Goal: Information Seeking & Learning: Check status

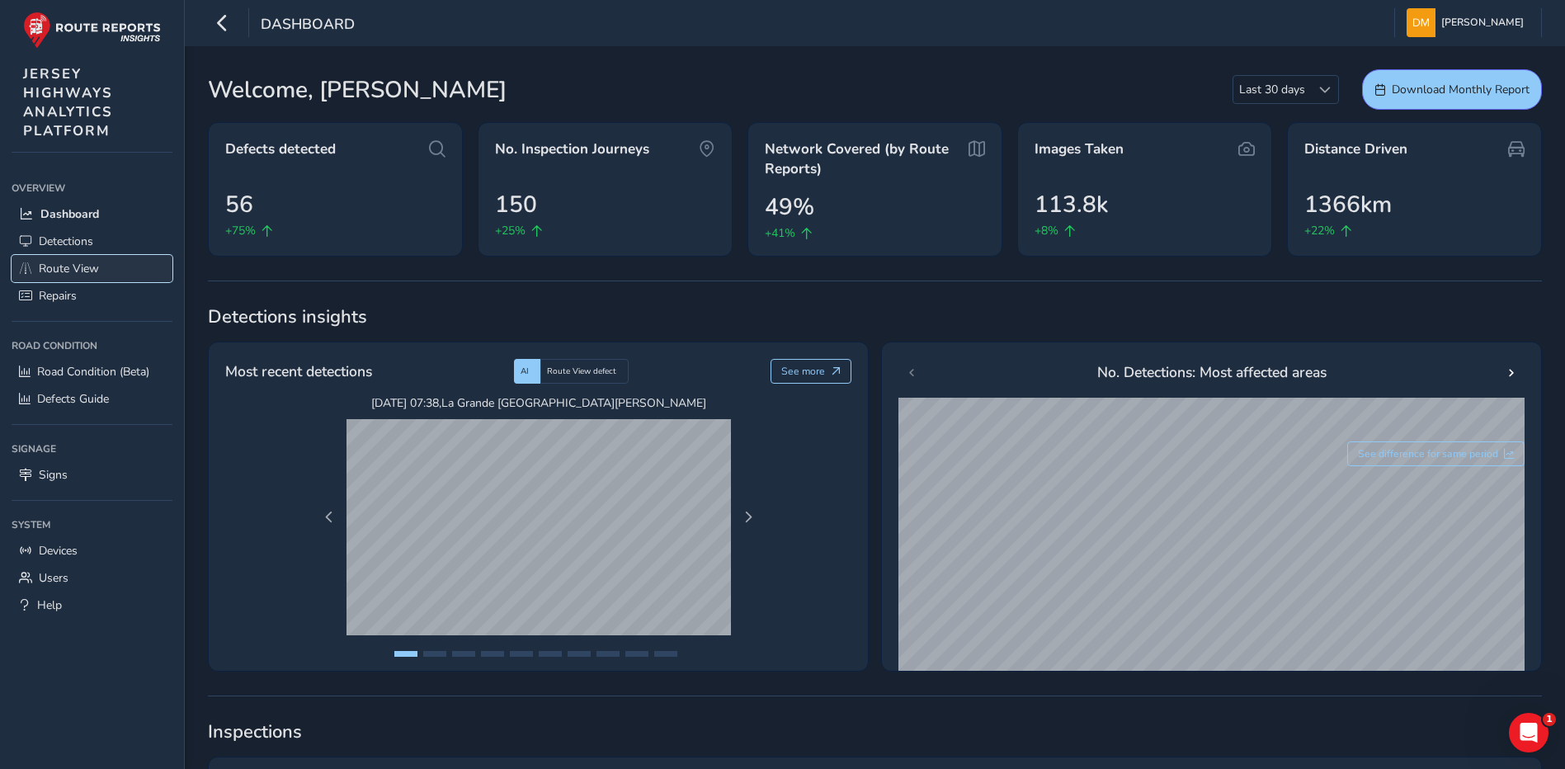
click at [82, 266] on span "Route View" at bounding box center [69, 269] width 60 height 16
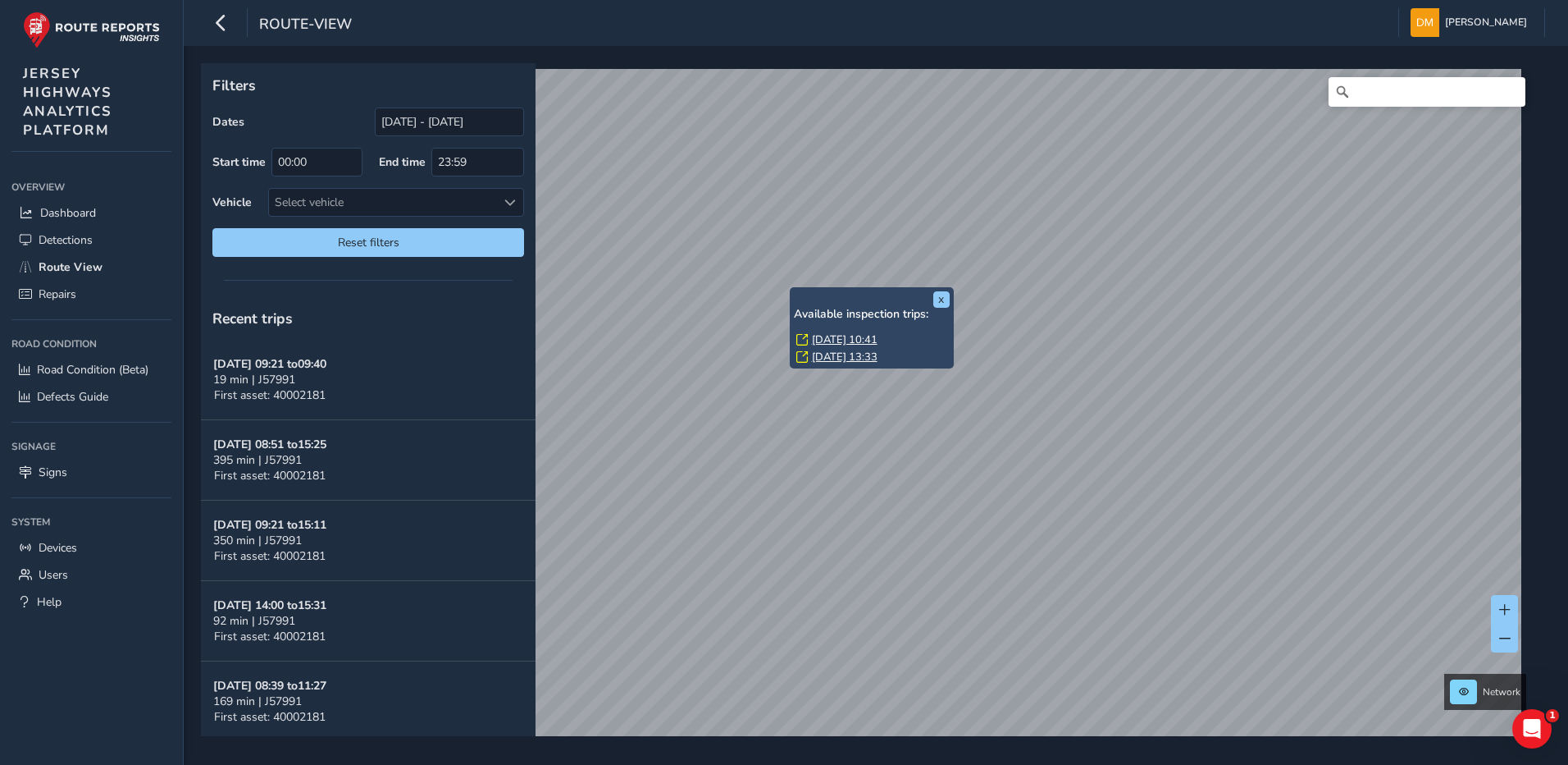
click at [791, 288] on div "x Available inspection trips: [GEOGRAPHIC_DATA][DATE] 10:41 [DATE] 13:33" at bounding box center [871, 328] width 164 height 82
click at [836, 352] on link "[DATE] 13:33" at bounding box center [845, 356] width 66 height 15
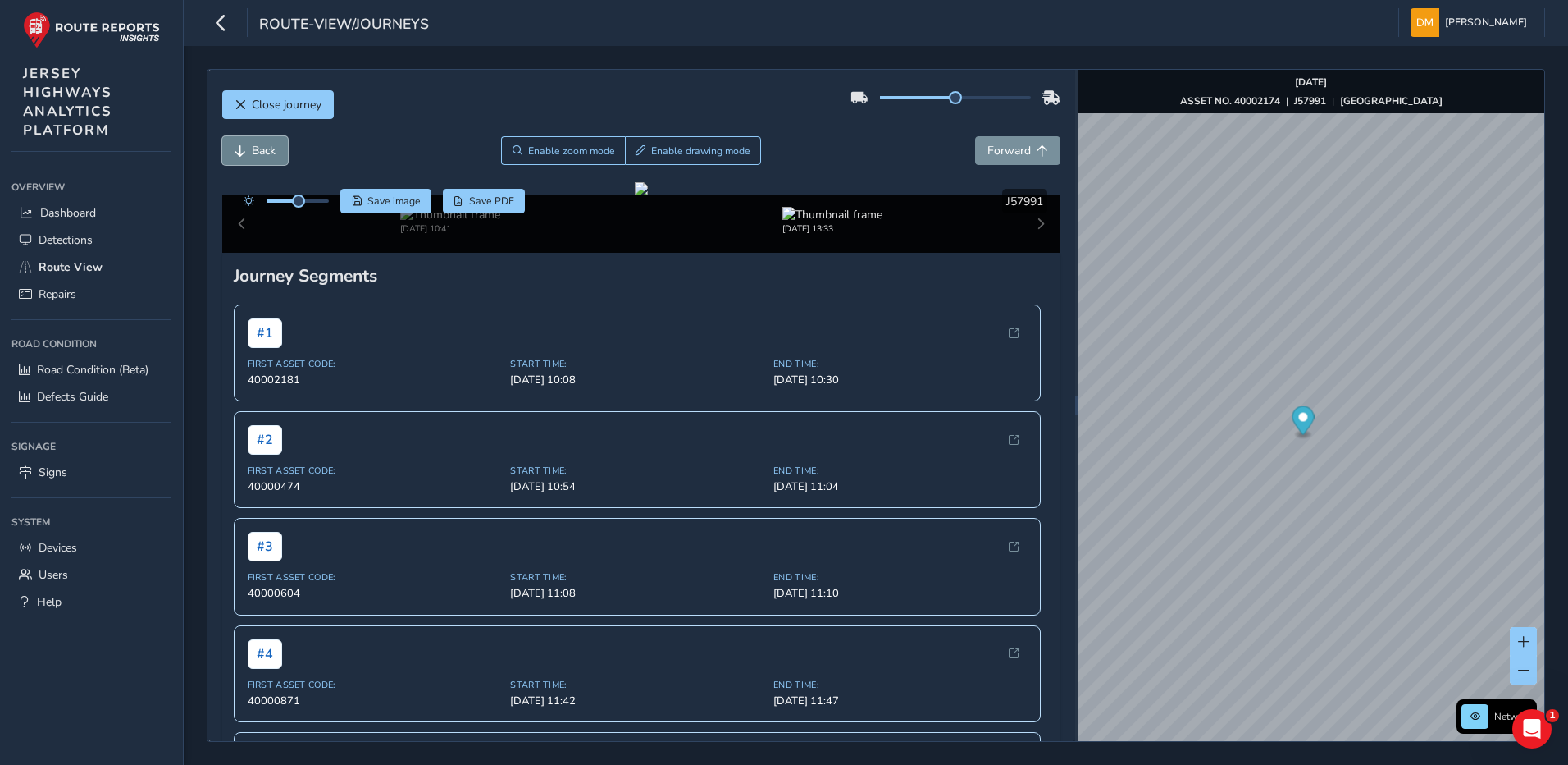
click at [241, 143] on button "Back" at bounding box center [256, 150] width 66 height 29
click at [246, 96] on button "Close journey" at bounding box center [278, 104] width 111 height 29
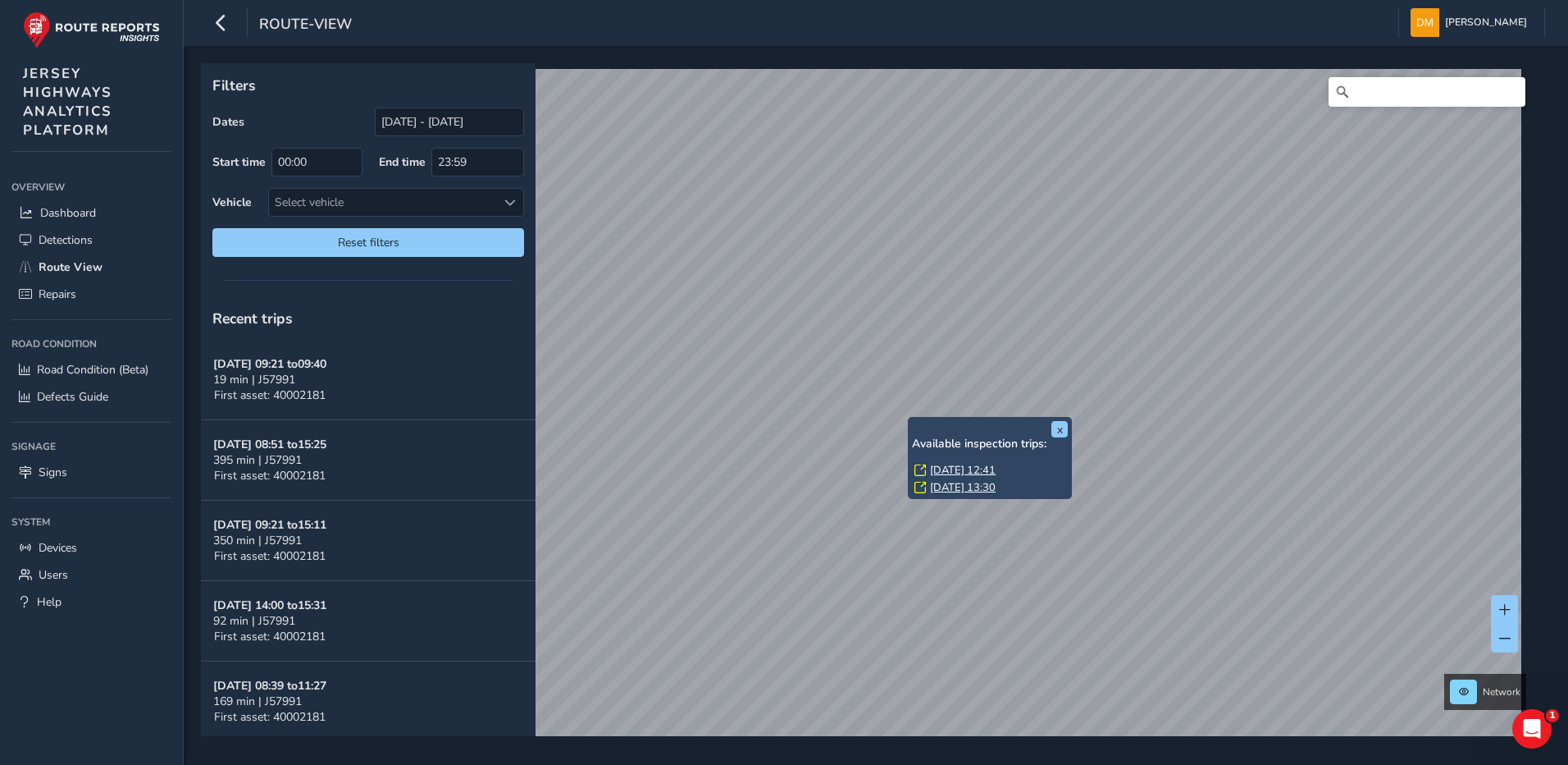
click at [909, 417] on div "x Available inspection trips: [GEOGRAPHIC_DATA][DATE] 12:41 [DATE] 13:30" at bounding box center [989, 458] width 164 height 82
click at [959, 470] on link "[DATE] 12:41" at bounding box center [962, 470] width 66 height 15
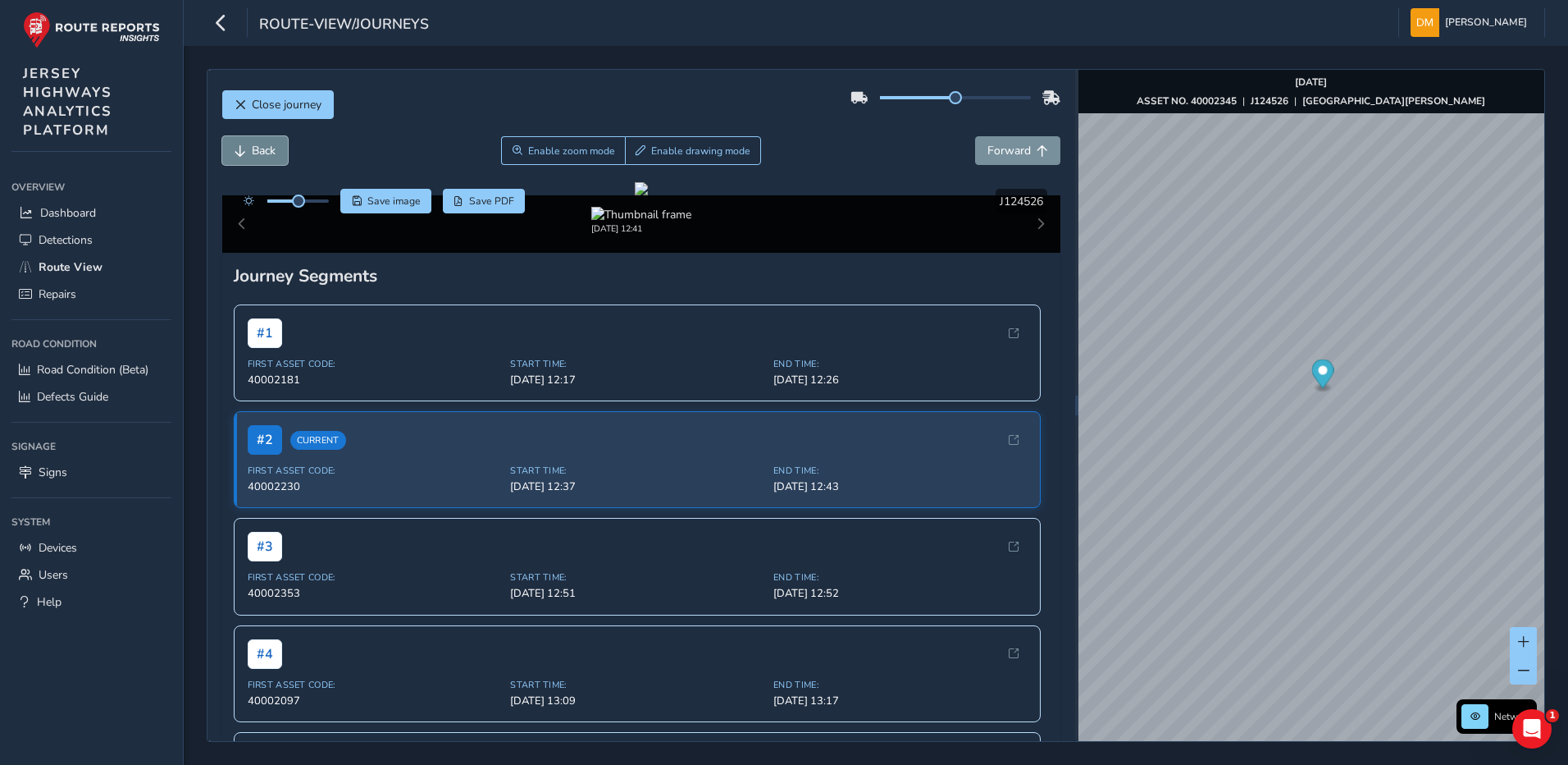
click at [256, 142] on button "Back" at bounding box center [256, 150] width 66 height 29
click at [987, 149] on span "Forward" at bounding box center [1009, 151] width 44 height 16
click at [268, 156] on span "Back" at bounding box center [263, 151] width 24 height 16
click at [987, 145] on span "Forward" at bounding box center [1009, 151] width 44 height 16
click at [264, 145] on span "Back" at bounding box center [263, 151] width 24 height 16
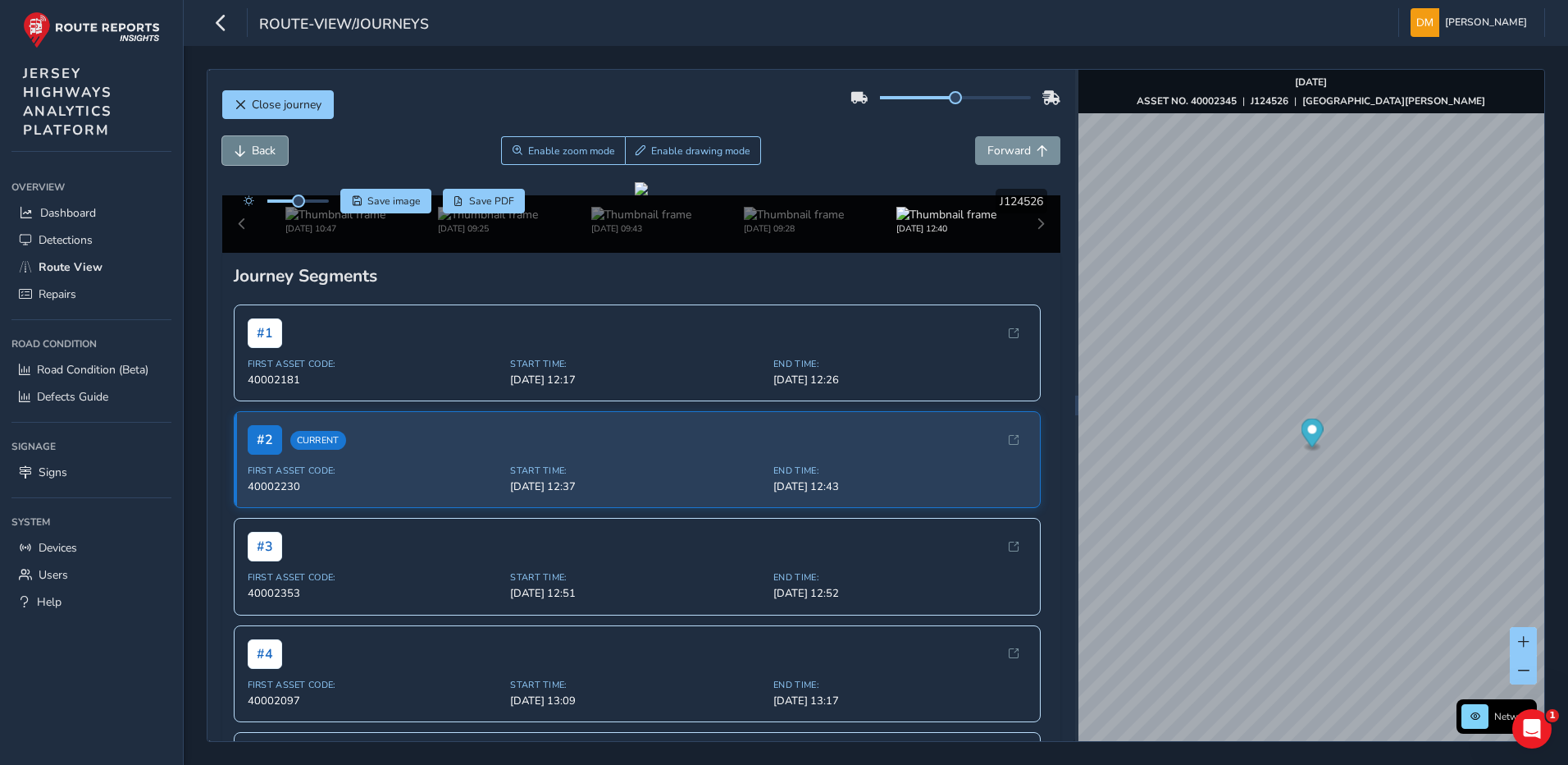
click at [266, 160] on button "Back" at bounding box center [256, 150] width 66 height 29
click at [1022, 148] on button "Forward" at bounding box center [1018, 150] width 86 height 29
click at [251, 144] on button "Back" at bounding box center [256, 150] width 66 height 29
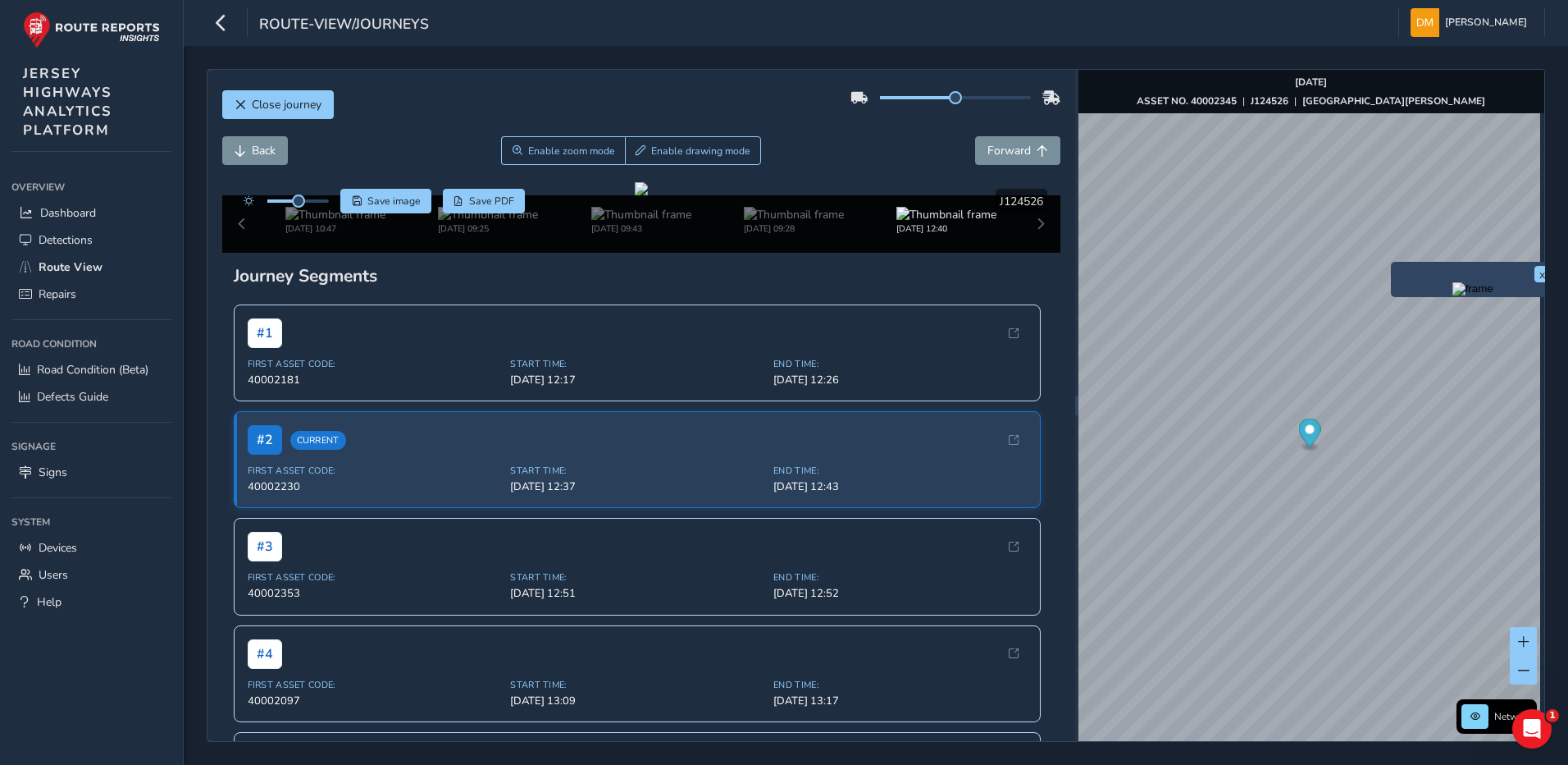
click at [1467, 295] on img "Preview frame" at bounding box center [1473, 288] width 41 height 13
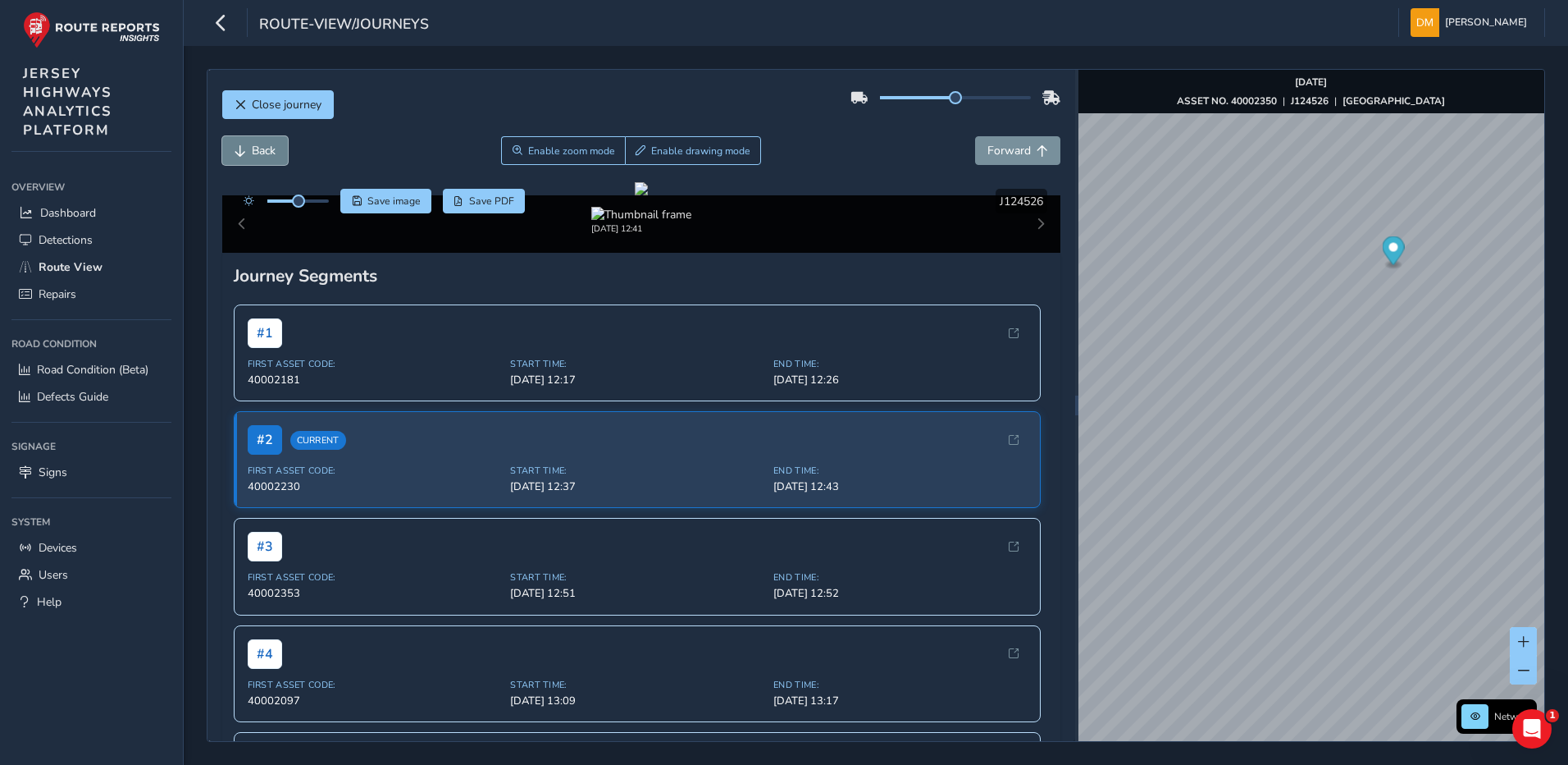
click at [257, 158] on button "Back" at bounding box center [256, 150] width 66 height 29
click at [1005, 161] on button "Forward" at bounding box center [1018, 150] width 86 height 29
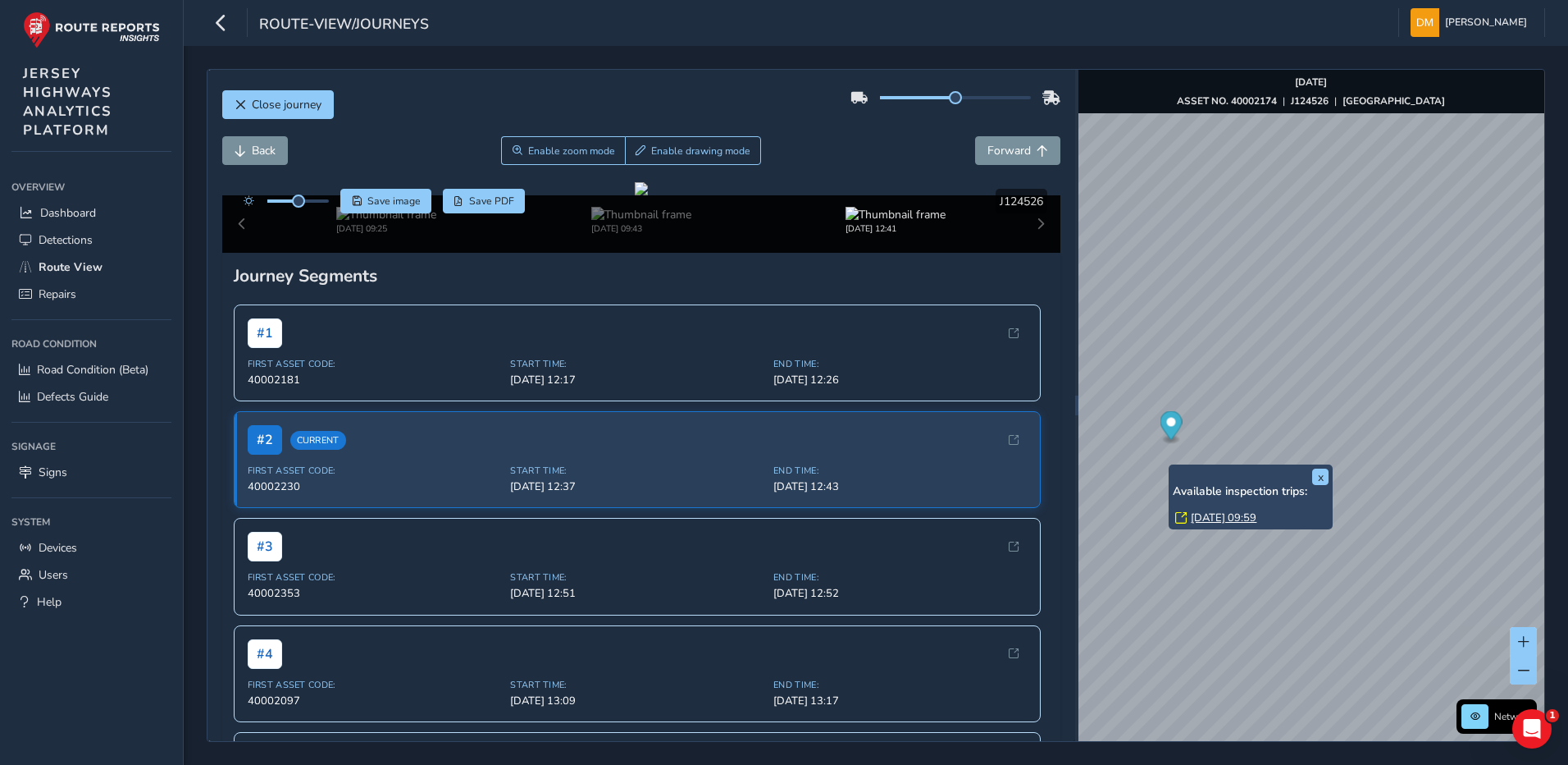
click at [1174, 466] on div "x Available inspection trips: [GEOGRAPHIC_DATA][DATE] 09:59" at bounding box center [1250, 496] width 164 height 65
click at [1210, 512] on link "[DATE] 09:59" at bounding box center [1224, 517] width 66 height 15
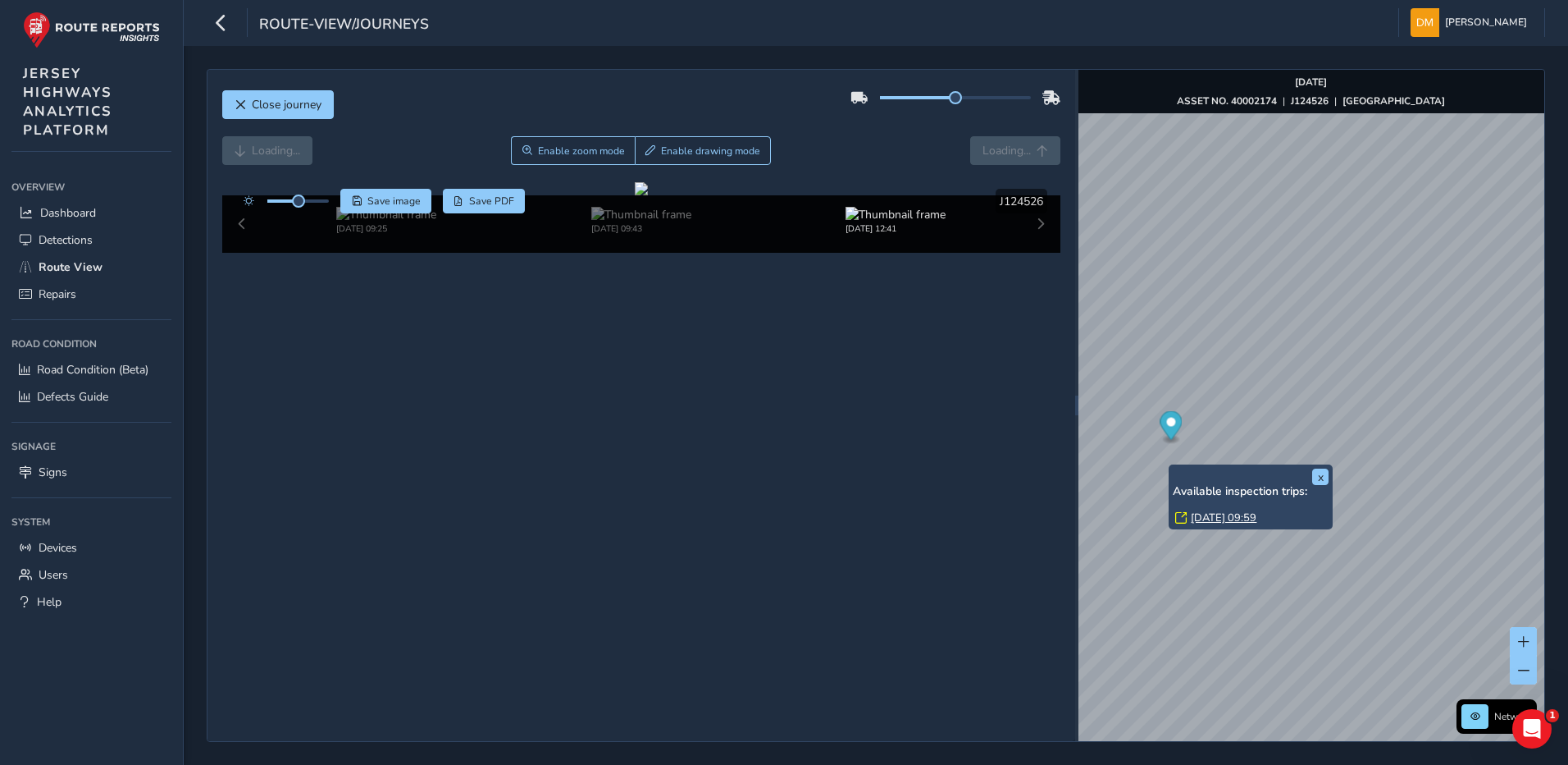
click at [1224, 514] on link "[DATE] 09:59" at bounding box center [1224, 517] width 66 height 15
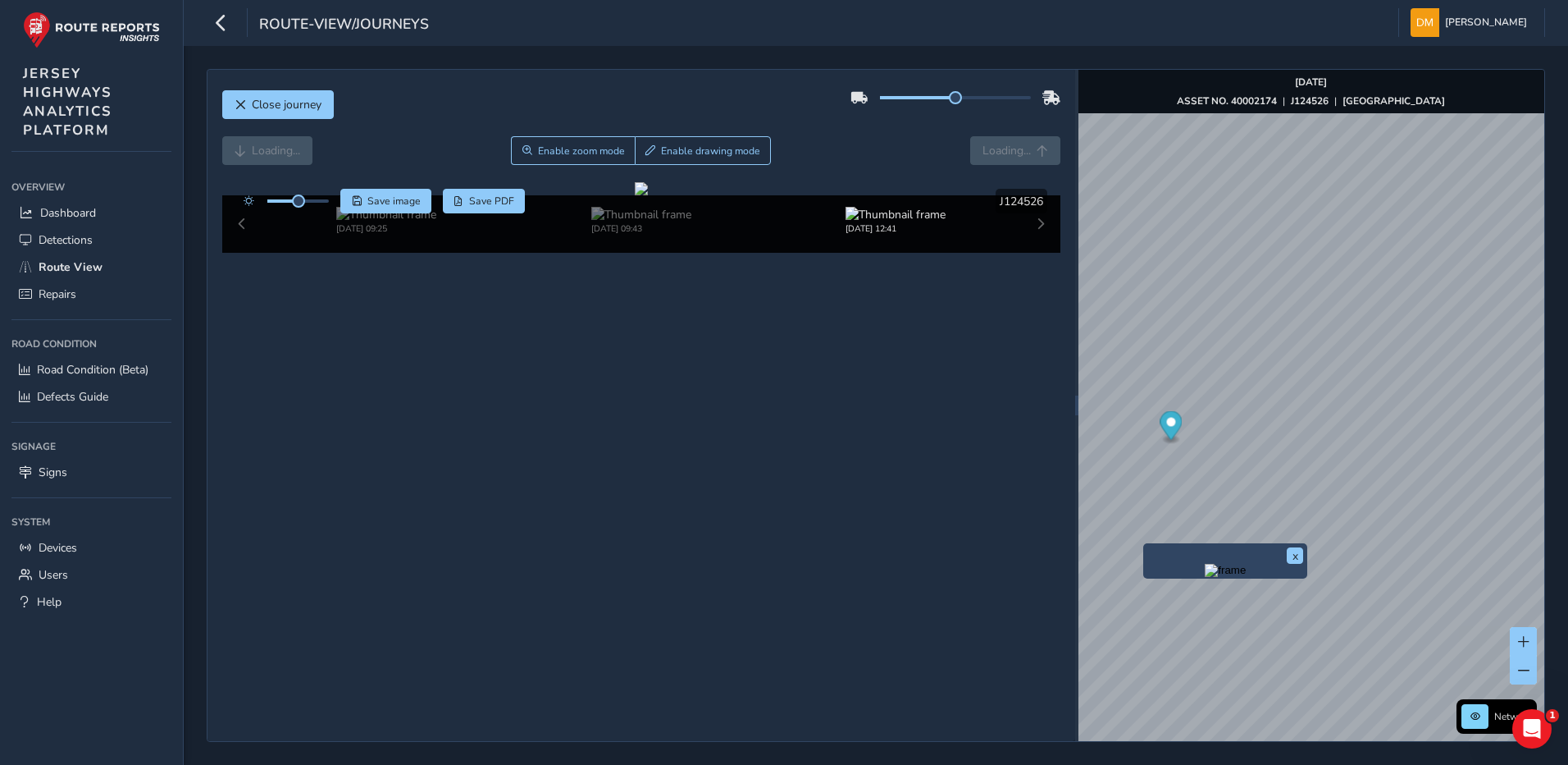
click at [1144, 548] on div "x" at bounding box center [1225, 560] width 164 height 35
click at [1205, 577] on img "Preview frame" at bounding box center [1225, 570] width 41 height 13
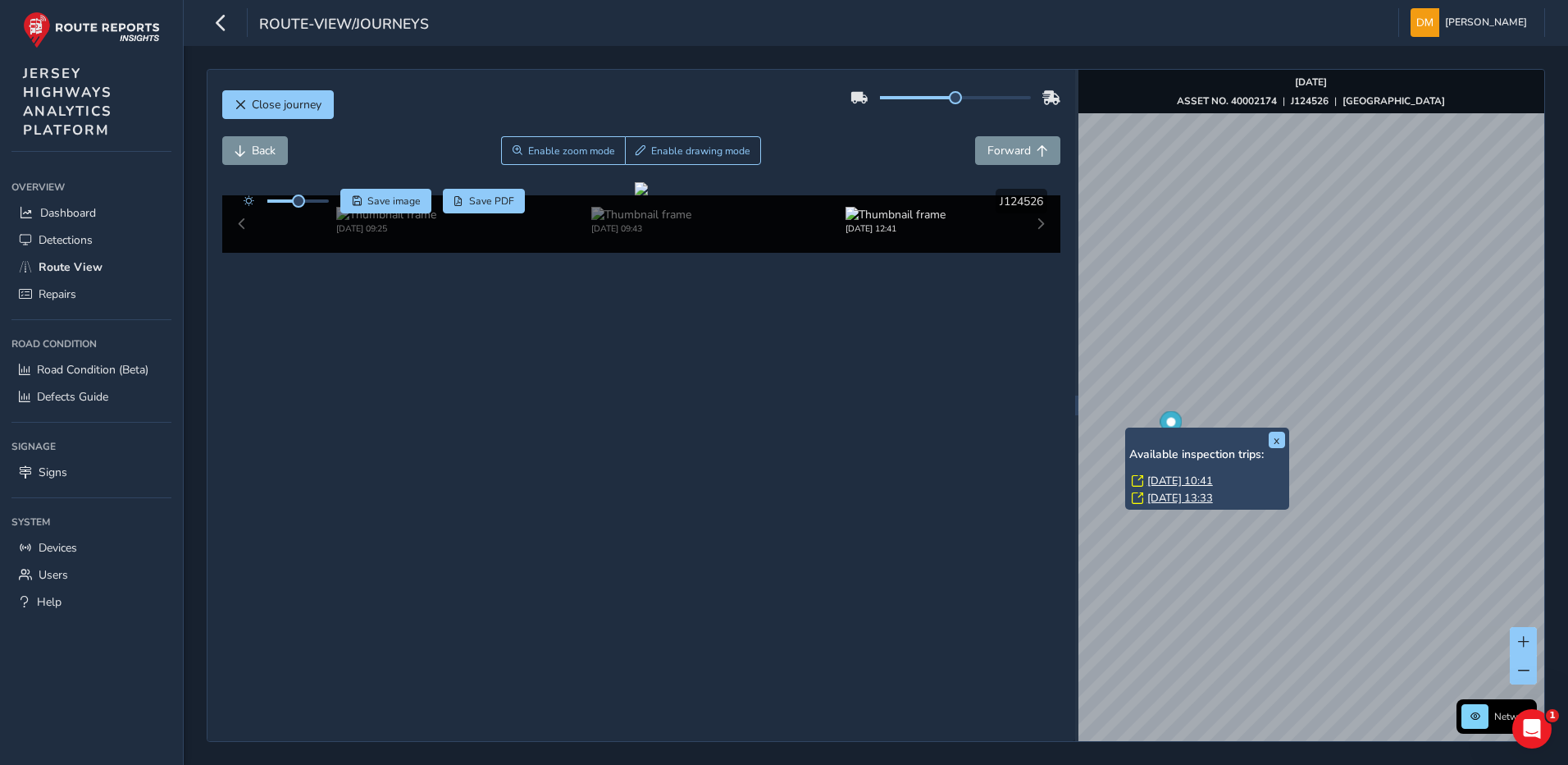
click at [1132, 429] on div "x Available inspection trips: [GEOGRAPHIC_DATA][DATE] 10:41 [DATE] 13:33" at bounding box center [1207, 469] width 164 height 82
click at [1174, 498] on link "[DATE] 13:33" at bounding box center [1180, 497] width 66 height 15
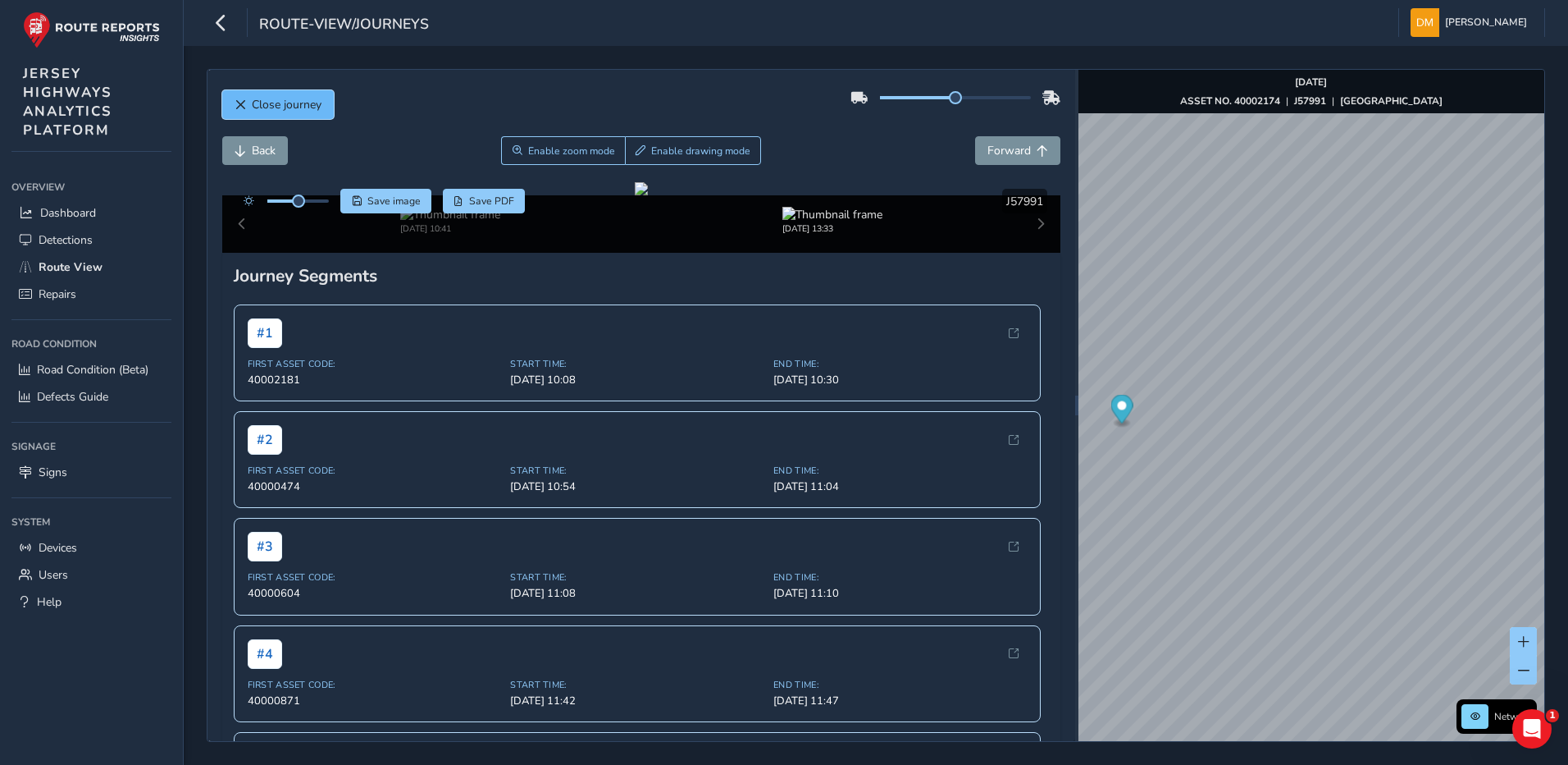
click at [235, 109] on span "Close journey" at bounding box center [241, 105] width 12 height 12
